Goal: Entertainment & Leisure: Consume media (video, audio)

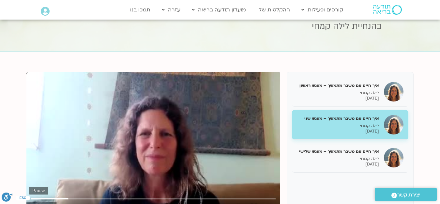
scroll to position [65, 0]
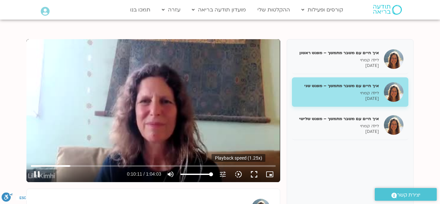
click at [238, 175] on icon "slow_motion_video" at bounding box center [238, 174] width 8 height 8
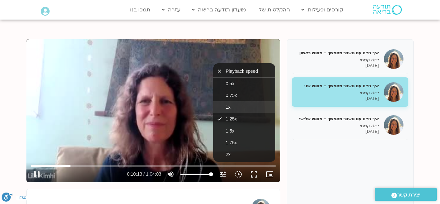
click at [226, 109] on span "1x" at bounding box center [227, 106] width 5 height 5
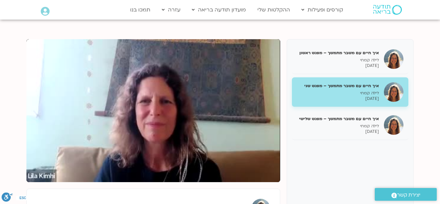
click at [15, 141] on section "איך חיים עם משבר מתמשך – מפגש ראשון לילה קמחי [DATE] איך חיים עם משבר מתמשך – מ…" at bounding box center [220, 156] width 440 height 273
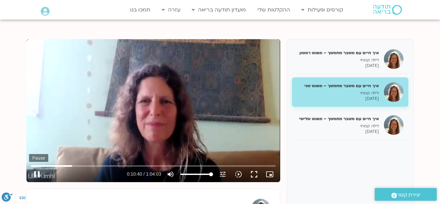
click at [37, 173] on button "pause" at bounding box center [37, 174] width 16 height 16
click at [36, 176] on button "play_arrow" at bounding box center [37, 174] width 16 height 16
click at [36, 172] on button "pause" at bounding box center [37, 174] width 16 height 16
click at [37, 175] on button "play_arrow" at bounding box center [37, 174] width 16 height 16
click at [36, 173] on button "pause" at bounding box center [37, 174] width 16 height 16
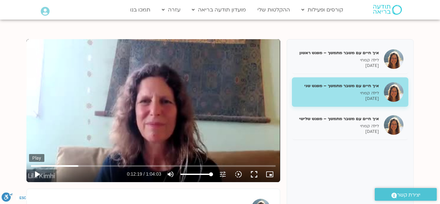
click at [35, 174] on button "play_arrow" at bounding box center [37, 174] width 16 height 16
click at [37, 174] on button "pause" at bounding box center [37, 174] width 16 height 16
click at [36, 173] on button "play_arrow" at bounding box center [37, 174] width 16 height 16
click at [36, 175] on button "pause" at bounding box center [37, 174] width 16 height 16
click at [38, 172] on button "play_arrow" at bounding box center [37, 174] width 16 height 16
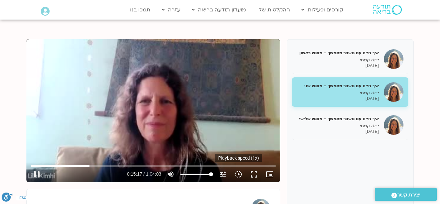
click at [237, 175] on icon "slow_motion_video" at bounding box center [238, 174] width 8 height 8
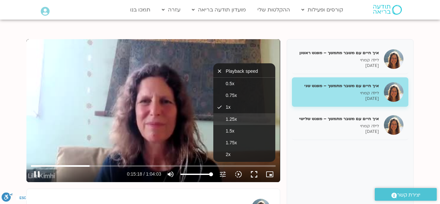
click at [234, 118] on span "1.25x" at bounding box center [230, 118] width 11 height 5
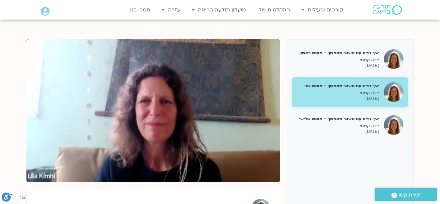
click at [284, 126] on div "איך חיים עם משבר מתמשך – מפגש ראשון לילה קמחי [DATE] איך חיים עם משבר מתמשך – מ…" at bounding box center [219, 149] width 387 height 221
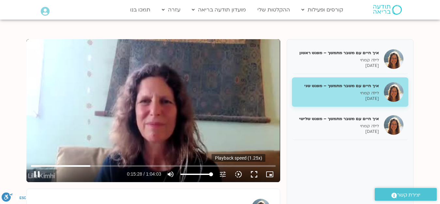
click at [238, 173] on icon "slow_motion_video" at bounding box center [238, 174] width 8 height 8
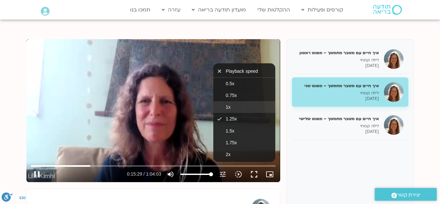
click at [228, 109] on span "1x" at bounding box center [227, 106] width 5 height 5
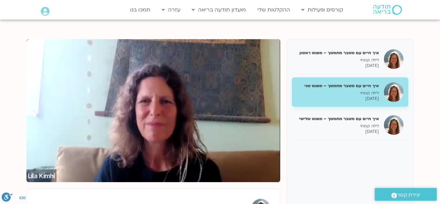
click at [17, 155] on section "איך חיים עם משבר מתמשך – מפגש ראשון לילה קמחי [DATE] איך חיים עם משבר מתמשך – מ…" at bounding box center [220, 156] width 440 height 273
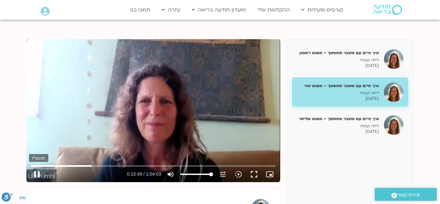
click at [35, 175] on button "pause" at bounding box center [37, 174] width 16 height 16
click at [36, 175] on button "play_arrow" at bounding box center [37, 174] width 16 height 16
click at [40, 174] on button "pause" at bounding box center [37, 174] width 16 height 16
click at [38, 175] on button "play_arrow" at bounding box center [37, 174] width 16 height 16
click at [239, 174] on icon "slow_motion_video" at bounding box center [238, 174] width 8 height 8
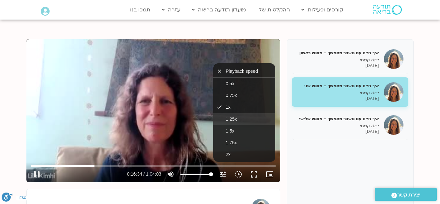
click at [232, 119] on span "1.25x" at bounding box center [230, 118] width 11 height 5
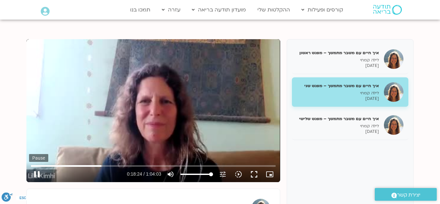
click at [36, 174] on button "pause" at bounding box center [37, 174] width 16 height 16
type input "1104.447289"
